Goal: Task Accomplishment & Management: Use online tool/utility

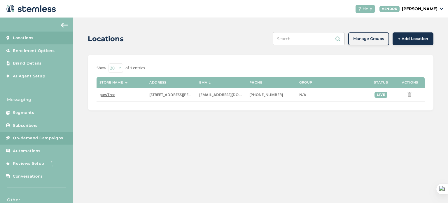
click at [33, 137] on span "On-demand Campaigns" at bounding box center [38, 138] width 50 height 6
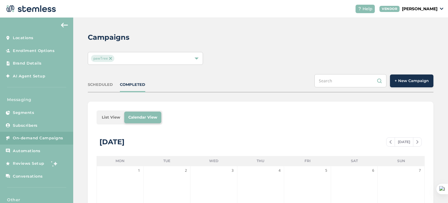
click at [409, 78] on span "+ New Campaign" at bounding box center [412, 81] width 34 height 6
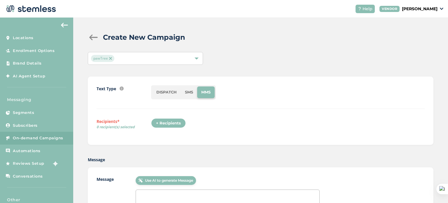
scroll to position [17, 0]
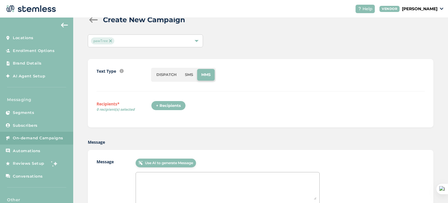
click at [184, 78] on li "SMS" at bounding box center [189, 75] width 16 height 12
click at [169, 101] on div "+ Recipients" at bounding box center [168, 106] width 35 height 10
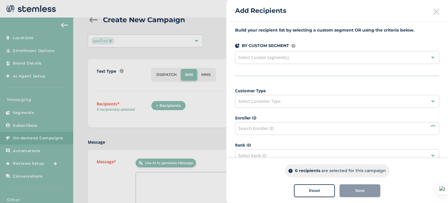
click at [271, 55] on span "Select Custom Segment(s)" at bounding box center [263, 58] width 50 height 6
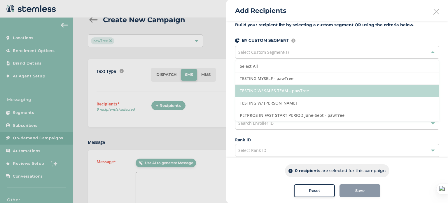
scroll to position [4, 0]
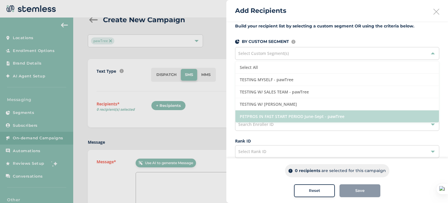
click at [264, 115] on li "PETPROS IN FAST START PERIOD June-Sept - pawTree" at bounding box center [337, 116] width 204 height 12
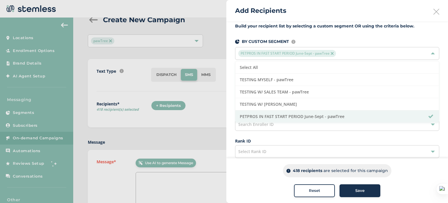
click at [231, 32] on div "Build your recipient list by selecting a custom segment OR using the criteria b…" at bounding box center [337, 161] width 222 height 289
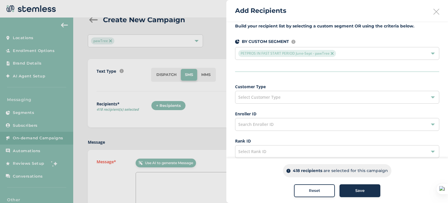
click at [254, 99] on span "Select Customer Type" at bounding box center [259, 97] width 42 height 6
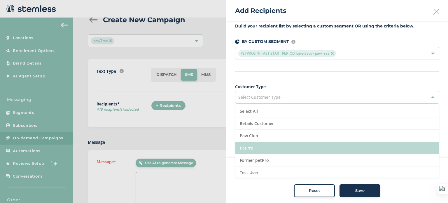
click at [245, 145] on li "PetPro" at bounding box center [337, 148] width 204 height 12
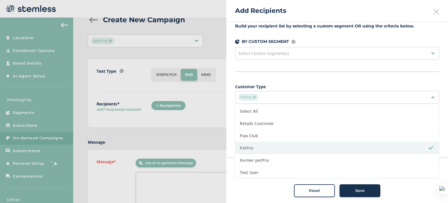
click at [233, 80] on div "Build your recipient list by selecting a custom segment OR using the criteria b…" at bounding box center [337, 161] width 222 height 289
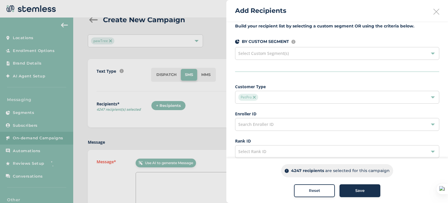
scroll to position [0, 0]
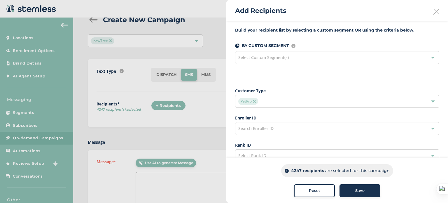
click at [250, 57] on span "Select Custom Segment(s)" at bounding box center [263, 58] width 50 height 6
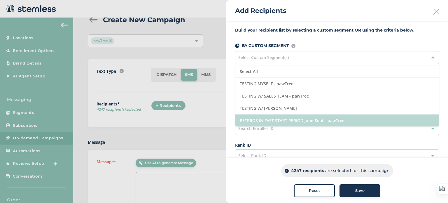
click at [251, 115] on li "PETPROS IN FAST START PERIOD June-Sept - pawTree" at bounding box center [337, 120] width 204 height 12
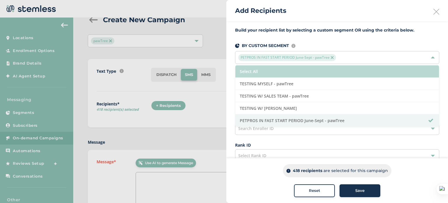
click at [244, 70] on li "Select All" at bounding box center [337, 71] width 204 height 12
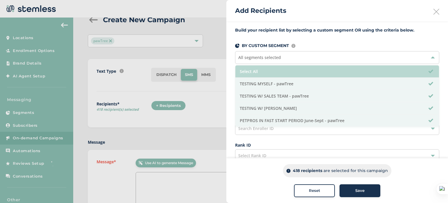
click at [245, 72] on li "Select All" at bounding box center [337, 71] width 204 height 12
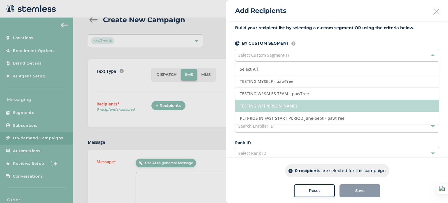
scroll to position [2, 0]
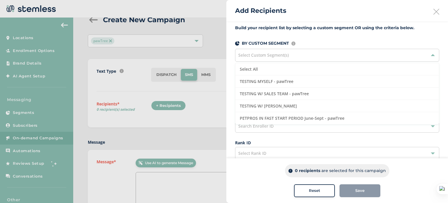
click at [228, 110] on div "Build your recipient list by selecting a custom segment OR using the criteria b…" at bounding box center [337, 163] width 222 height 289
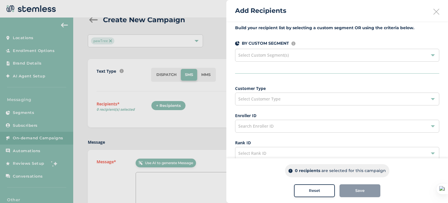
click at [257, 94] on div "Select Customer Type" at bounding box center [337, 98] width 204 height 13
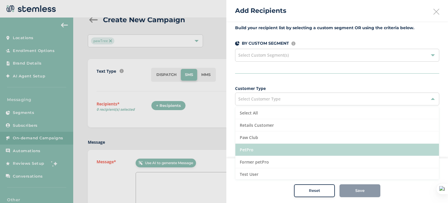
click at [254, 147] on li "PetPro" at bounding box center [337, 149] width 204 height 12
